Goal: Task Accomplishment & Management: Use online tool/utility

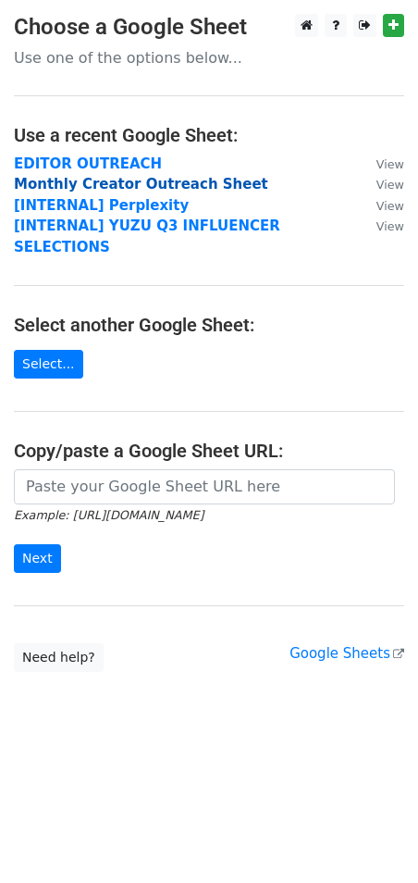
click at [123, 182] on strong "Monthly Creator Outreach Sheet" at bounding box center [141, 184] width 255 height 17
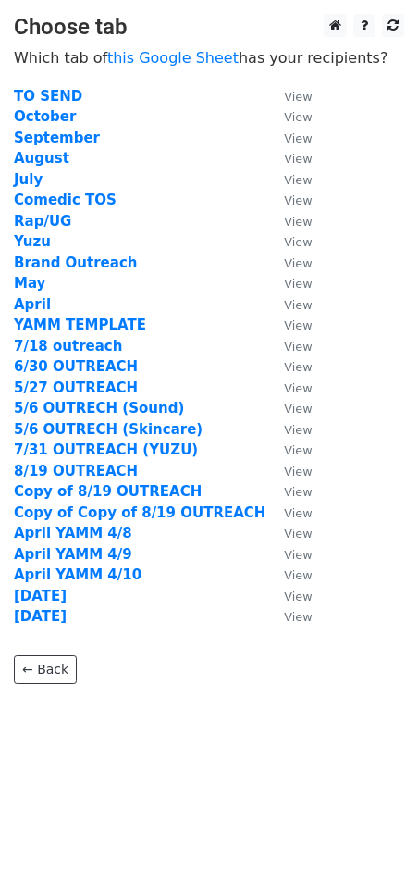
click at [88, 117] on td "October" at bounding box center [140, 116] width 252 height 21
click at [58, 122] on strong "October" at bounding box center [45, 116] width 62 height 17
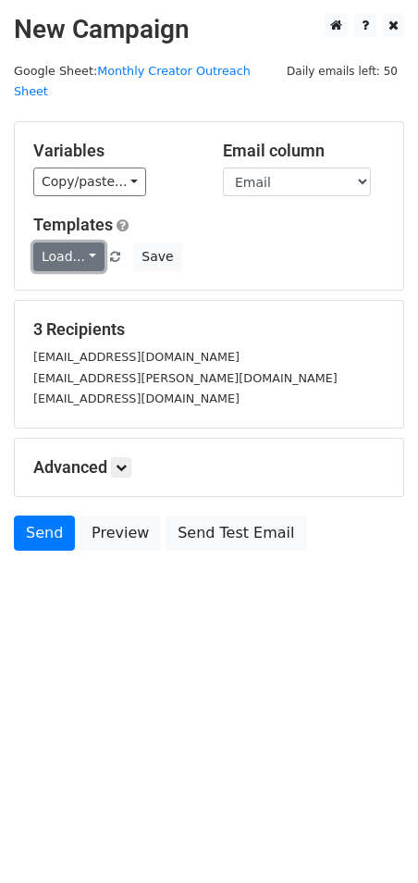
click at [83, 242] on link "Load..." at bounding box center [68, 256] width 71 height 29
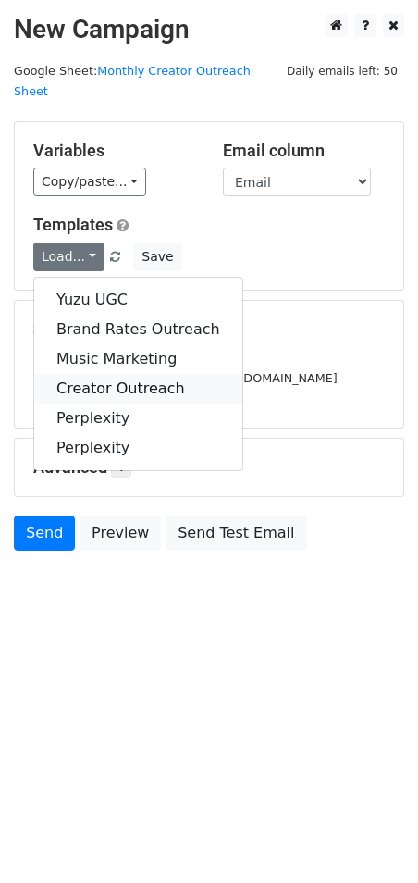
click at [110, 374] on link "Creator Outreach" at bounding box center [138, 389] width 208 height 30
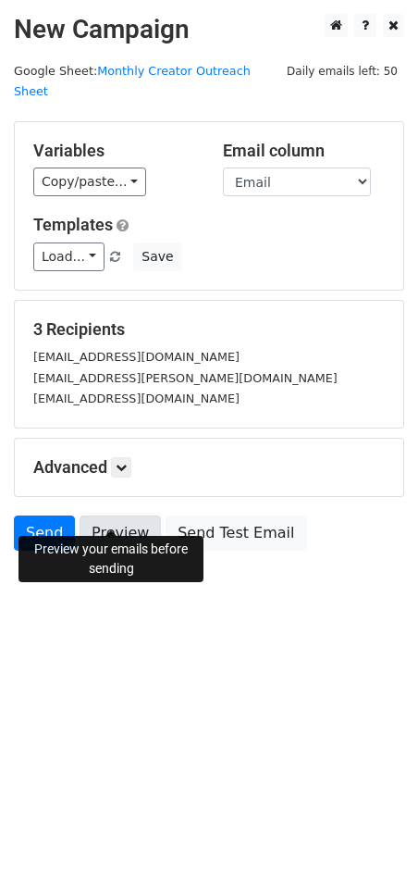
click at [119, 518] on link "Preview" at bounding box center [120, 533] width 81 height 35
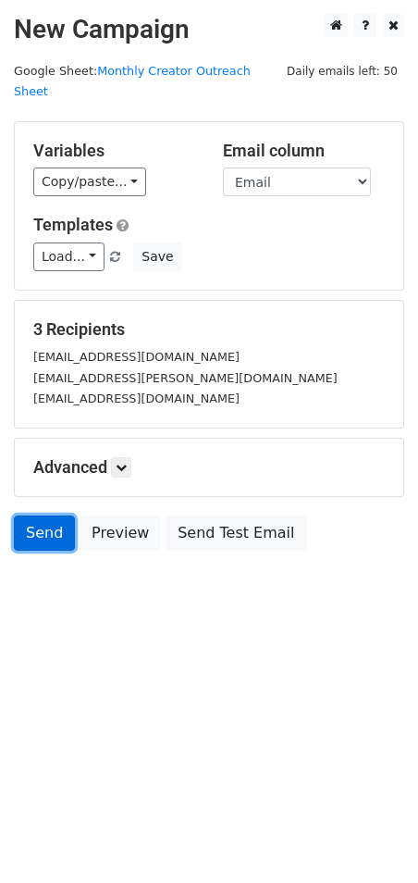
click at [33, 516] on link "Send" at bounding box center [44, 533] width 61 height 35
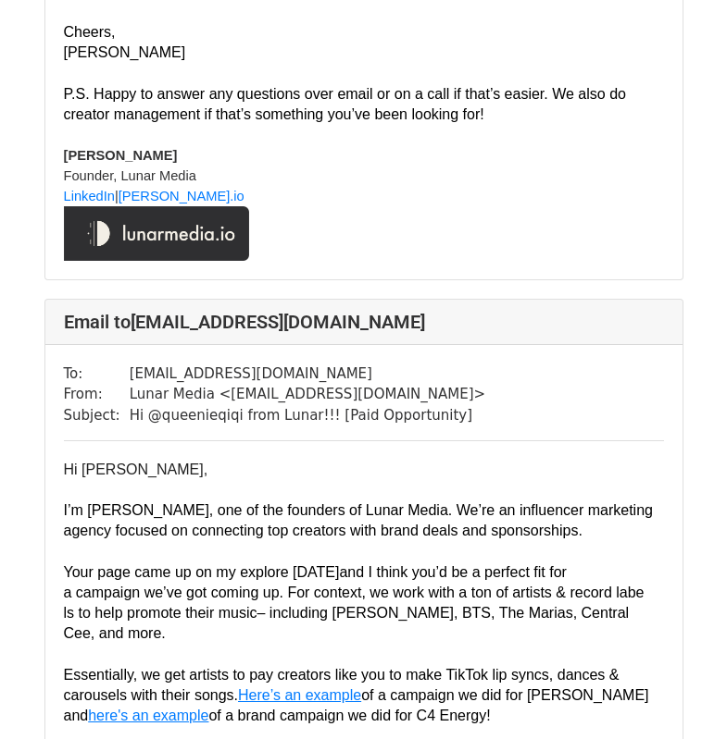
scroll to position [1573, 0]
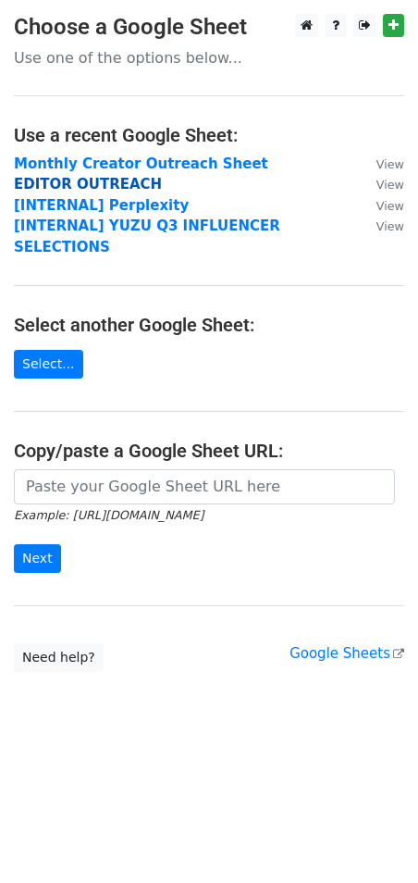
click at [126, 176] on strong "EDITOR OUTREACH" at bounding box center [88, 184] width 148 height 17
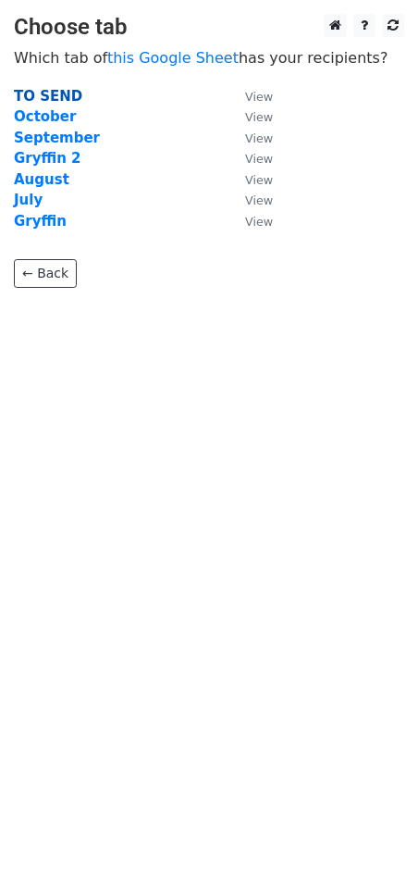
click at [35, 99] on strong "TO SEND" at bounding box center [48, 96] width 68 height 17
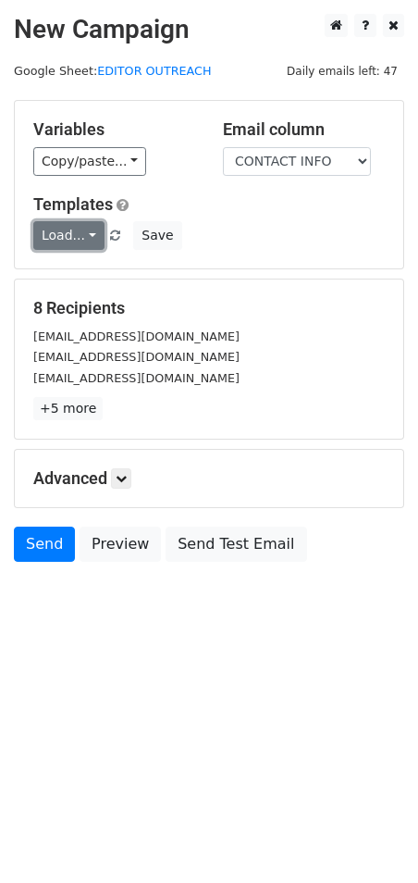
click at [71, 248] on link "Load..." at bounding box center [68, 235] width 71 height 29
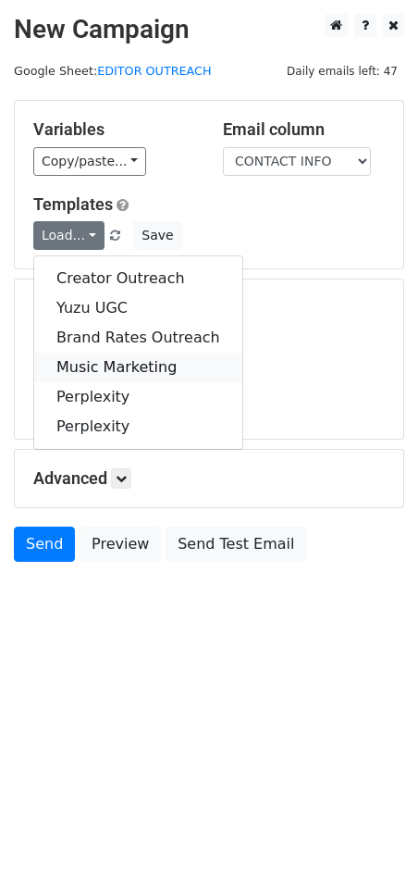
click at [101, 358] on link "Music Marketing" at bounding box center [138, 368] width 208 height 30
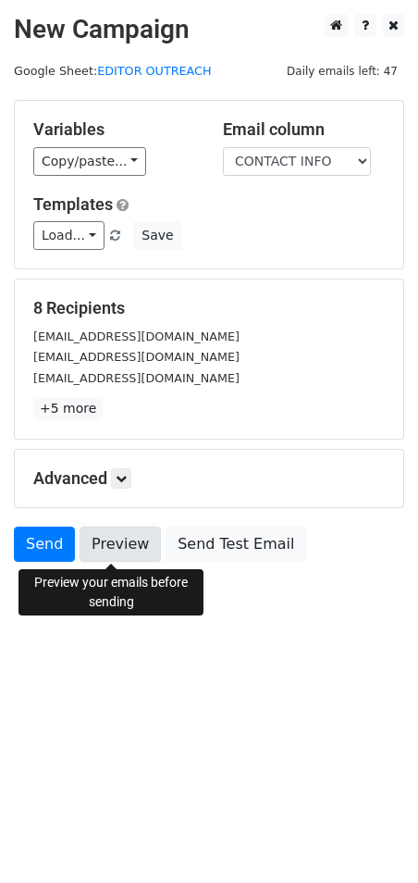
click at [101, 550] on link "Preview" at bounding box center [120, 544] width 81 height 35
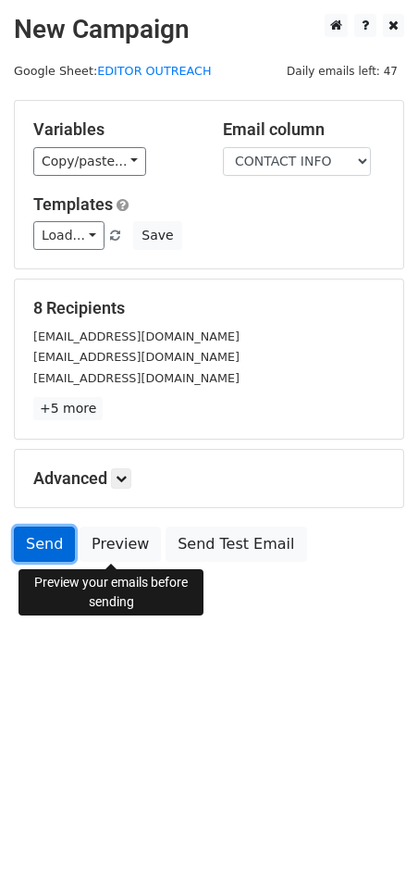
click at [43, 541] on link "Send" at bounding box center [44, 544] width 61 height 35
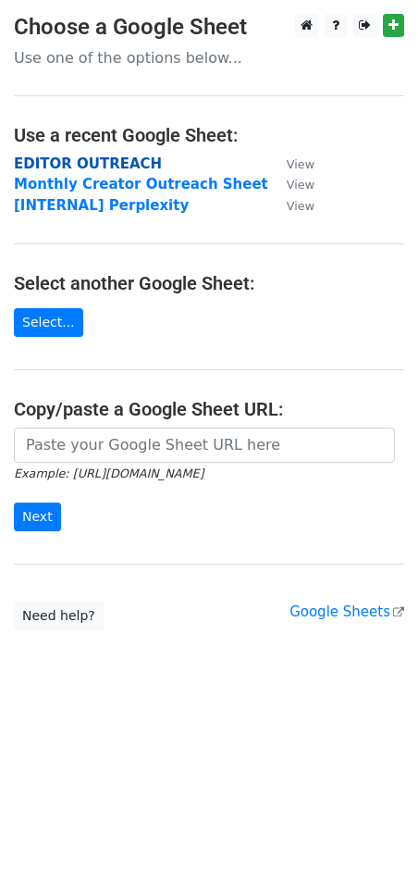
click at [87, 158] on strong "EDITOR OUTREACH" at bounding box center [88, 163] width 148 height 17
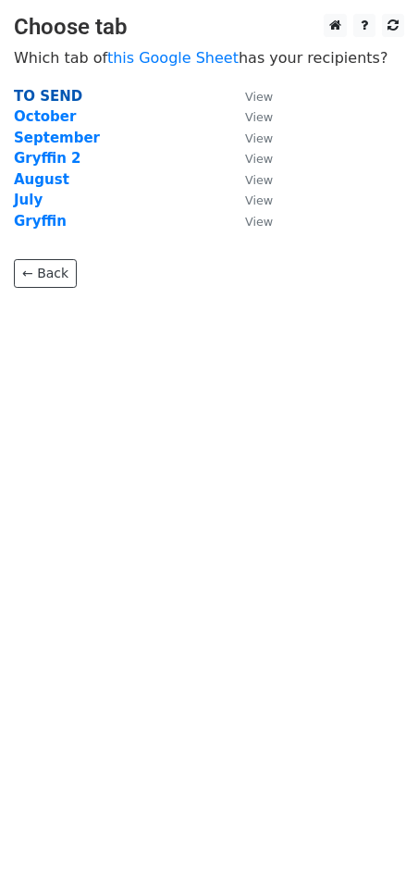
click at [49, 103] on strong "TO SEND" at bounding box center [48, 96] width 68 height 17
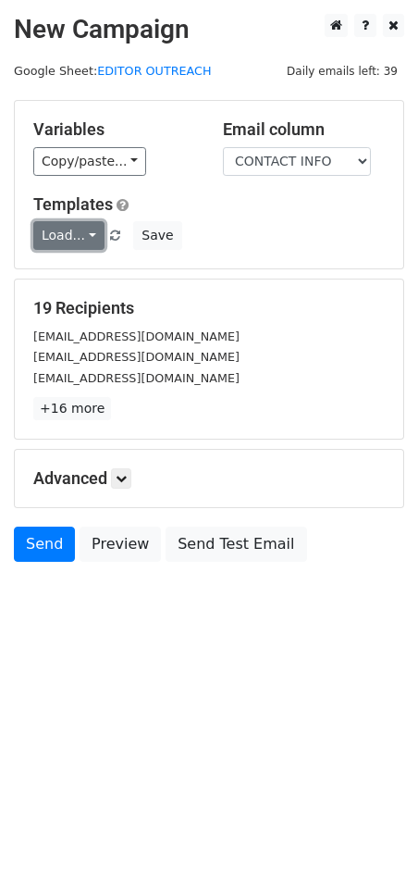
click at [93, 232] on link "Load..." at bounding box center [68, 235] width 71 height 29
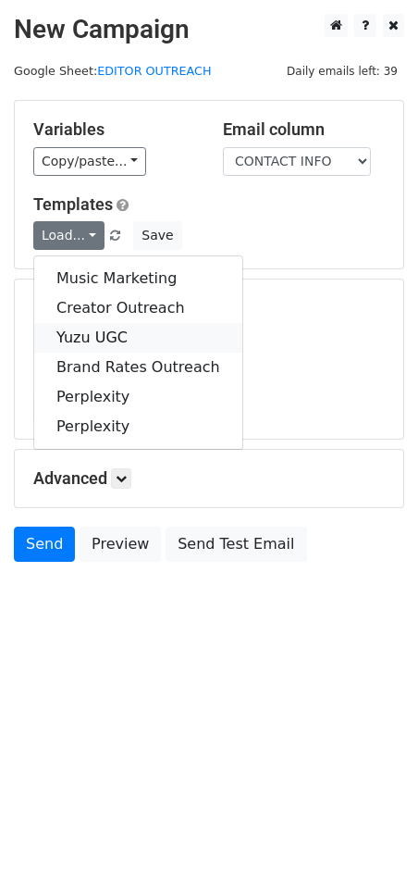
click at [111, 333] on link "Yuzu UGC" at bounding box center [138, 338] width 208 height 30
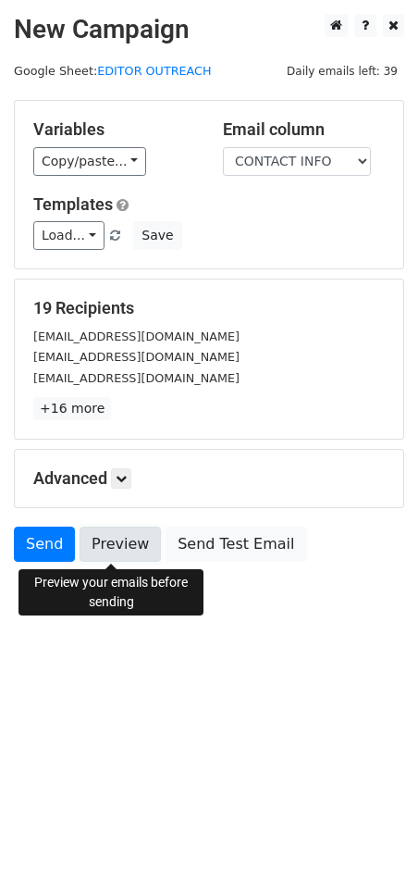
click at [128, 538] on link "Preview" at bounding box center [120, 544] width 81 height 35
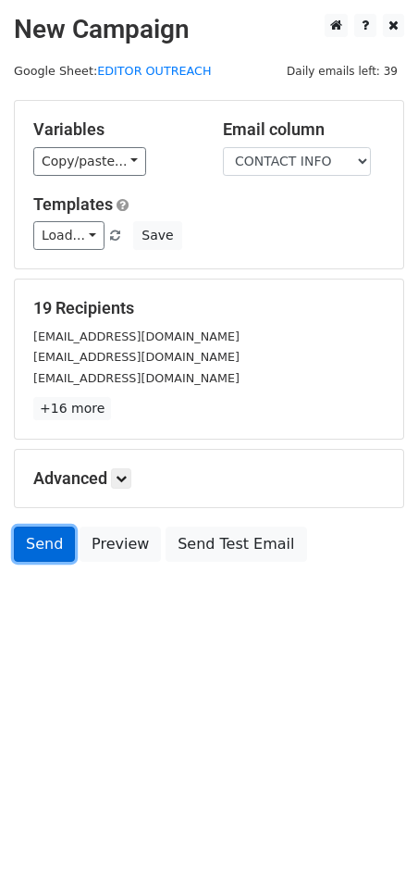
click at [45, 551] on link "Send" at bounding box center [44, 544] width 61 height 35
